Goal: Information Seeking & Learning: Learn about a topic

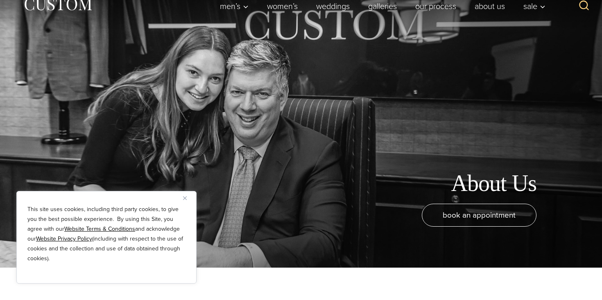
scroll to position [40, 0]
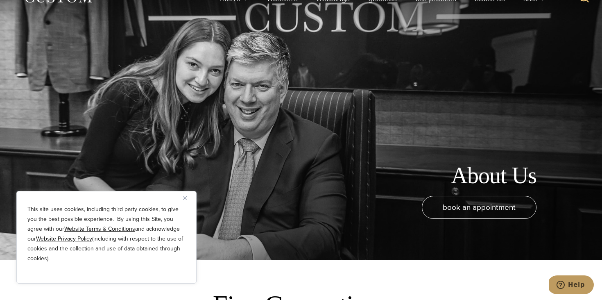
click at [186, 199] on img "Close" at bounding box center [185, 198] width 4 height 4
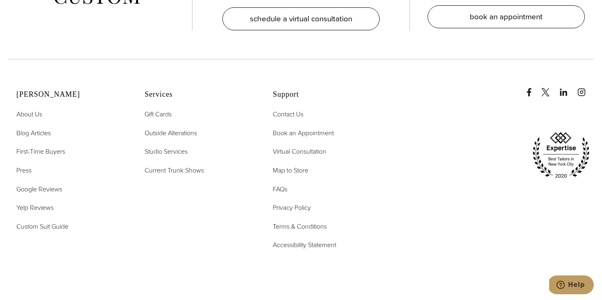
scroll to position [3347, 0]
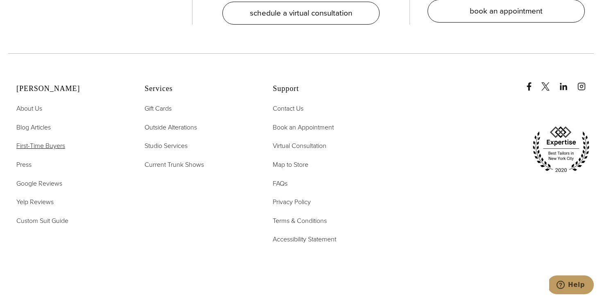
click at [38, 141] on span "First-Time Buyers" at bounding box center [40, 145] width 49 height 9
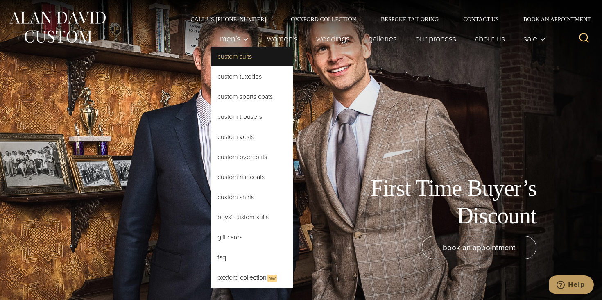
click at [241, 61] on link "Custom Suits" at bounding box center [252, 57] width 82 height 20
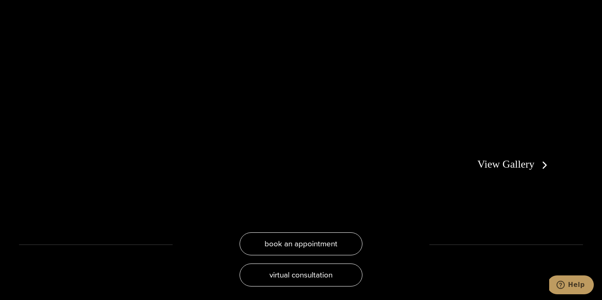
scroll to position [1576, 0]
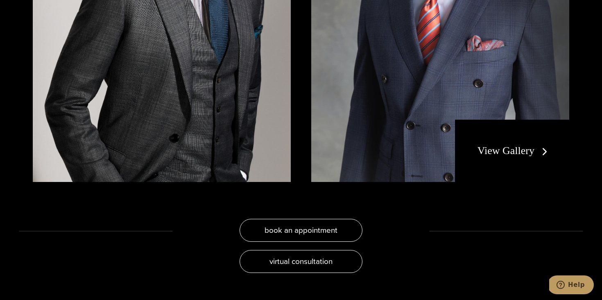
click at [528, 160] on div "View Gallery" at bounding box center [512, 151] width 114 height 62
click at [529, 158] on div "View Gallery" at bounding box center [512, 151] width 114 height 62
click at [530, 151] on link "View Gallery" at bounding box center [514, 151] width 73 height 12
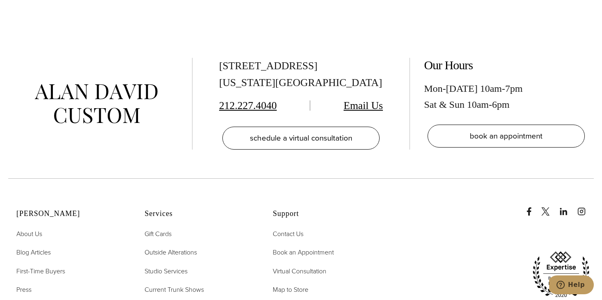
scroll to position [3992, 0]
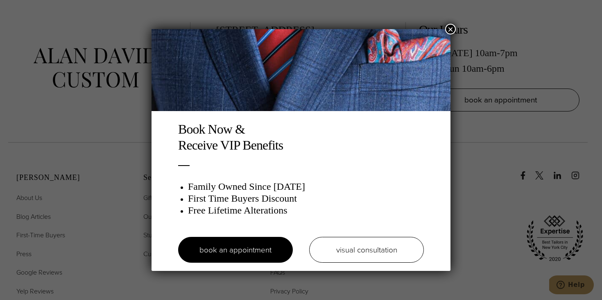
click at [449, 27] on button "×" at bounding box center [450, 29] width 11 height 11
